Goal: Task Accomplishment & Management: Manage account settings

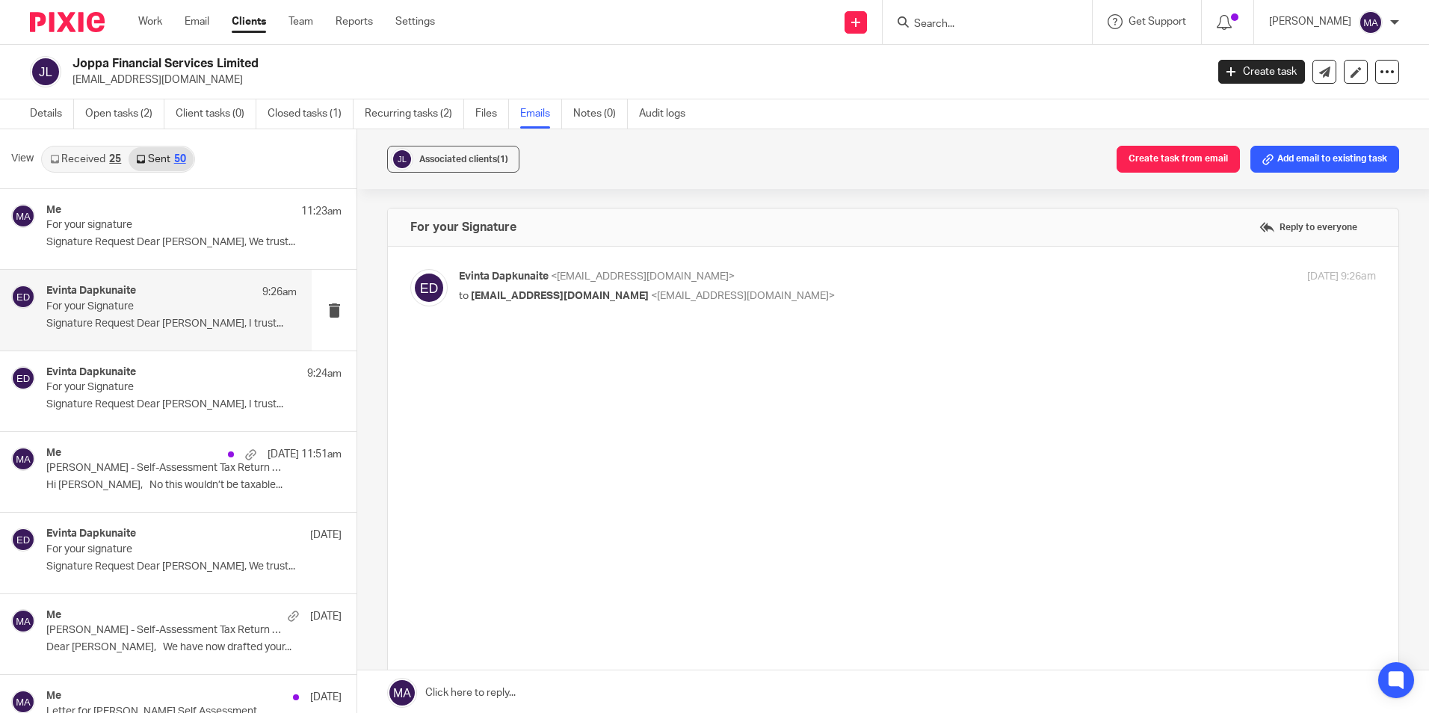
click at [1041, 13] on form at bounding box center [991, 22] width 159 height 19
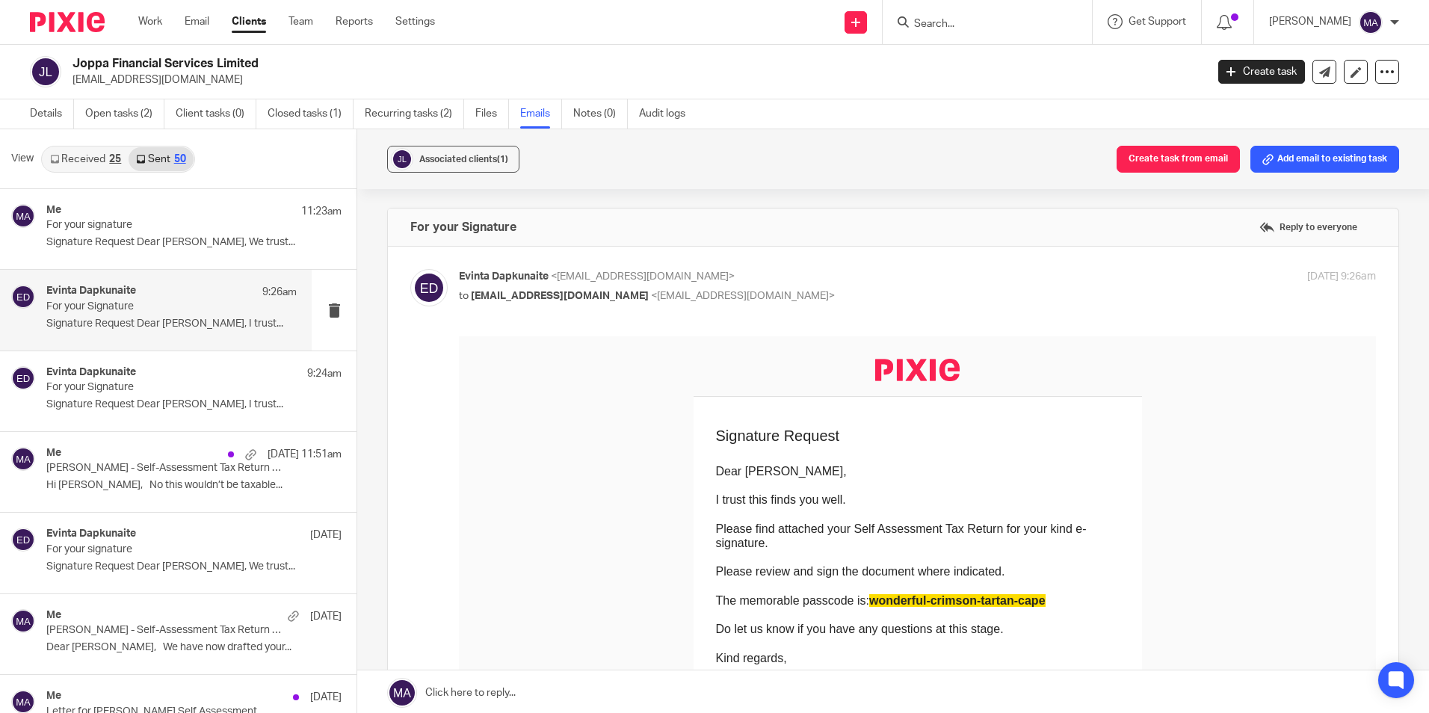
click at [942, 25] on input "Search" at bounding box center [979, 24] width 135 height 13
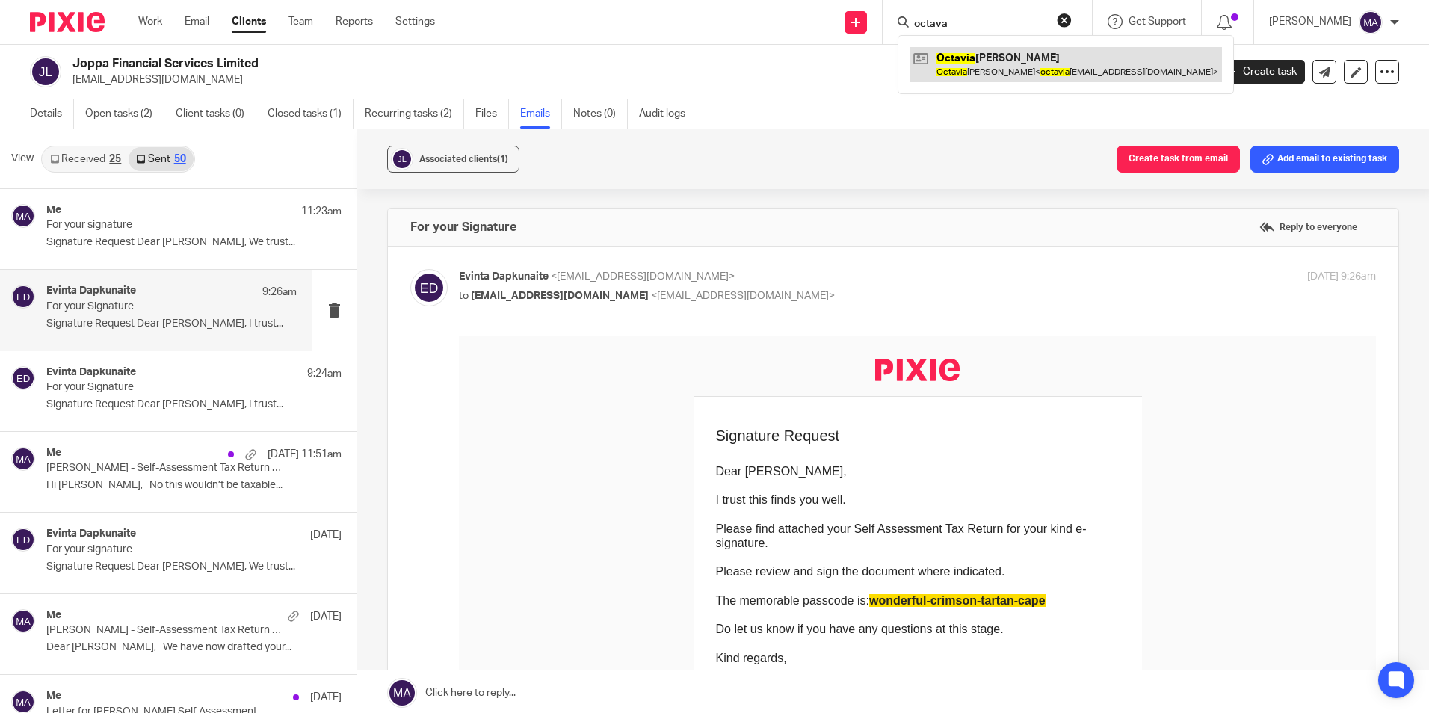
type input "octava"
click at [1027, 61] on link at bounding box center [1065, 64] width 312 height 34
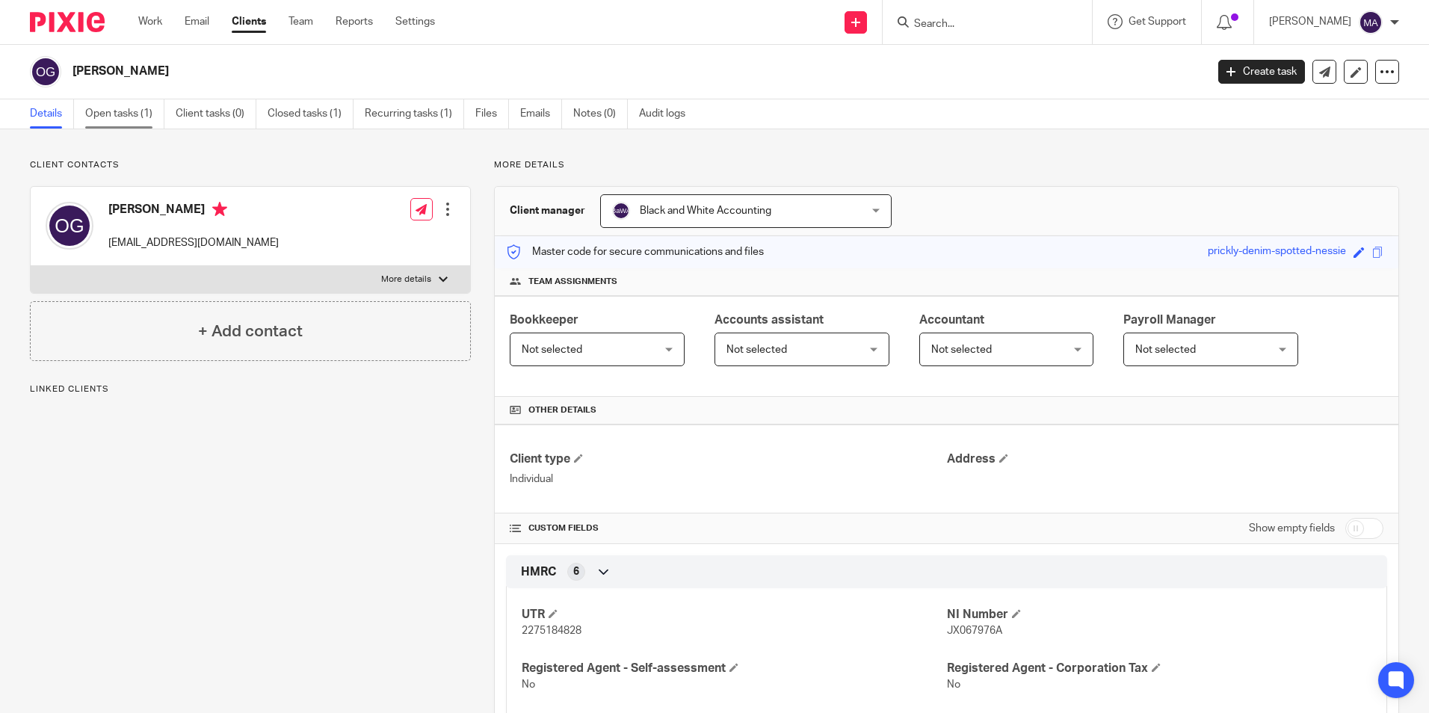
click at [108, 117] on link "Open tasks (1)" at bounding box center [124, 113] width 79 height 29
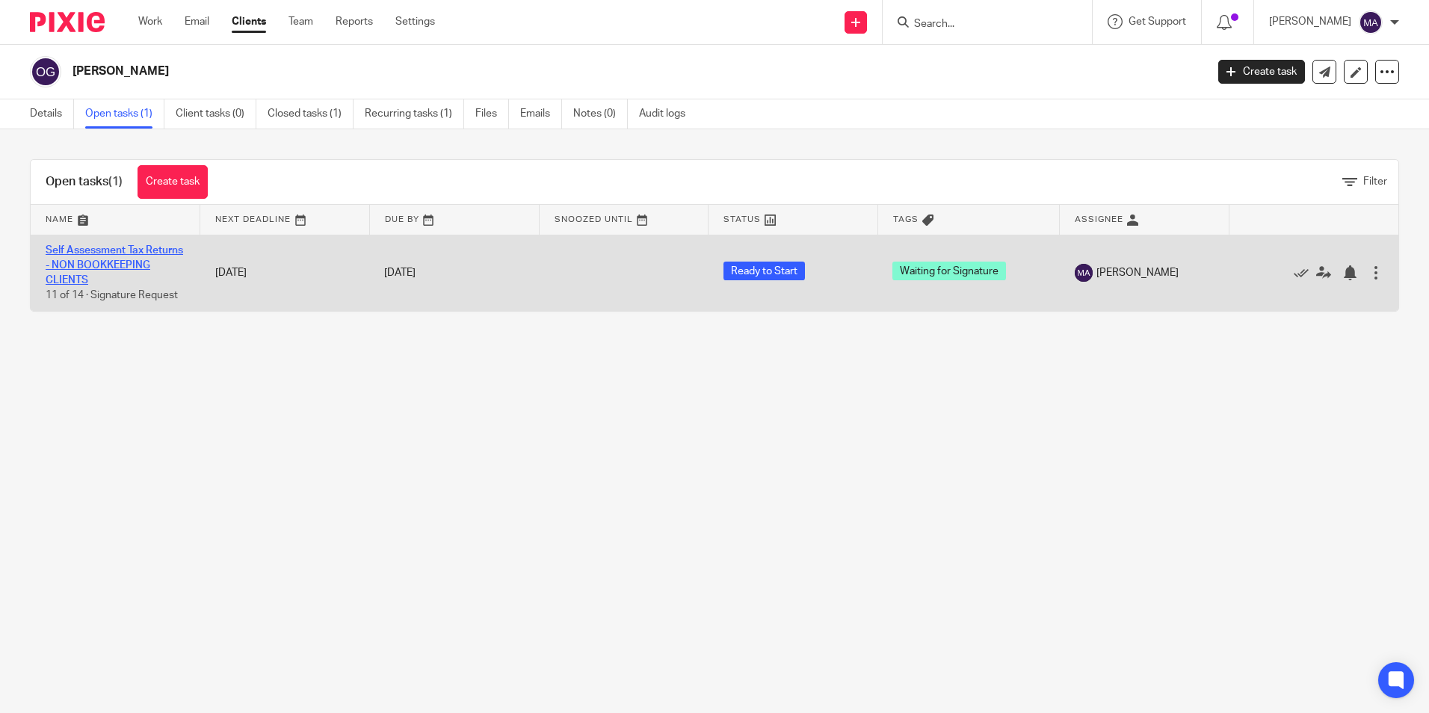
click at [79, 261] on link "Self Assessment Tax Returns - NON BOOKKEEPING CLIENTS" at bounding box center [114, 265] width 137 height 41
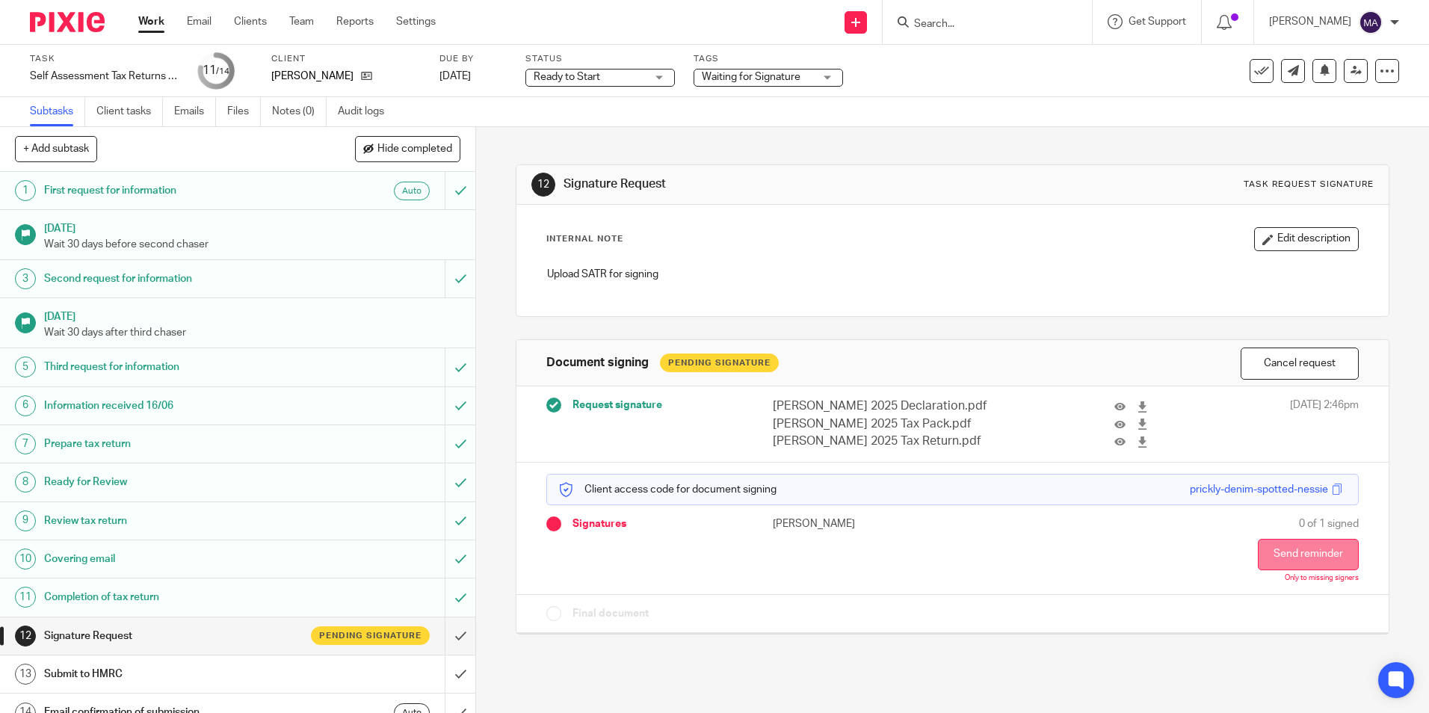
click at [1295, 545] on button "Send reminder" at bounding box center [1308, 554] width 101 height 31
